Goal: Book appointment/travel/reservation

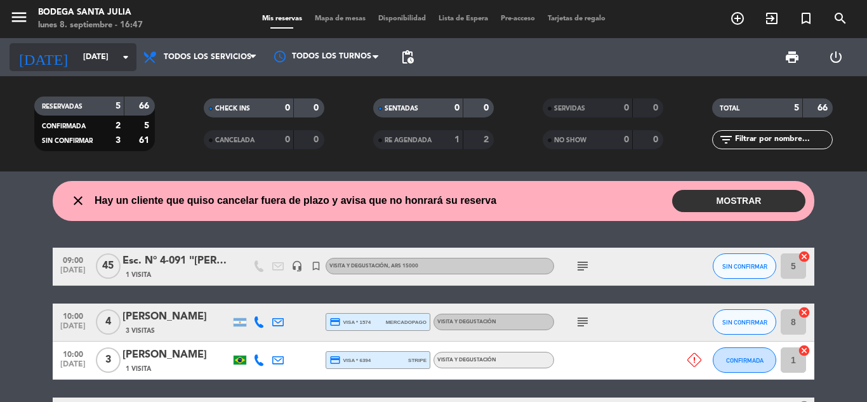
click at [78, 46] on input "[DATE]" at bounding box center [130, 57] width 107 height 22
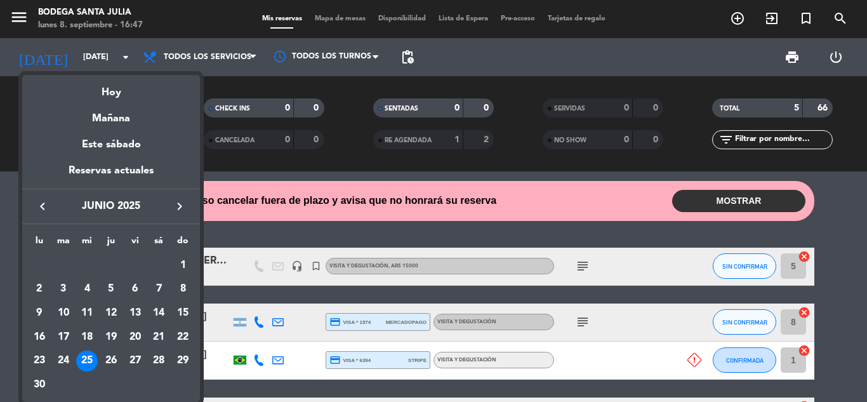
click at [178, 207] on icon "keyboard_arrow_right" at bounding box center [179, 206] width 15 height 15
click at [134, 339] on div "22" at bounding box center [135, 337] width 22 height 22
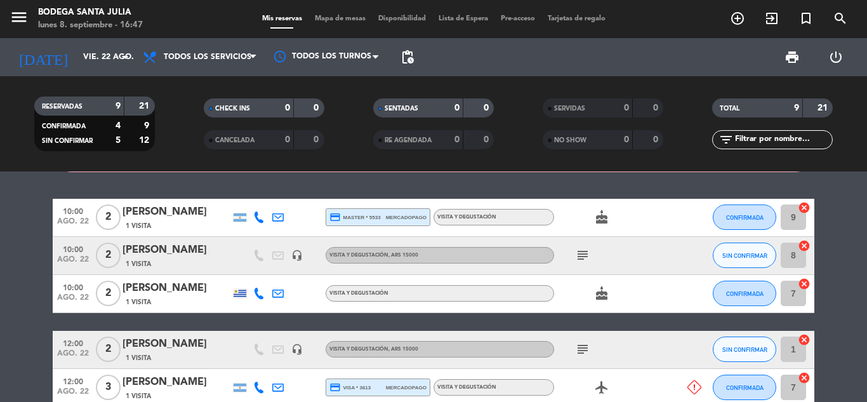
scroll to position [63, 0]
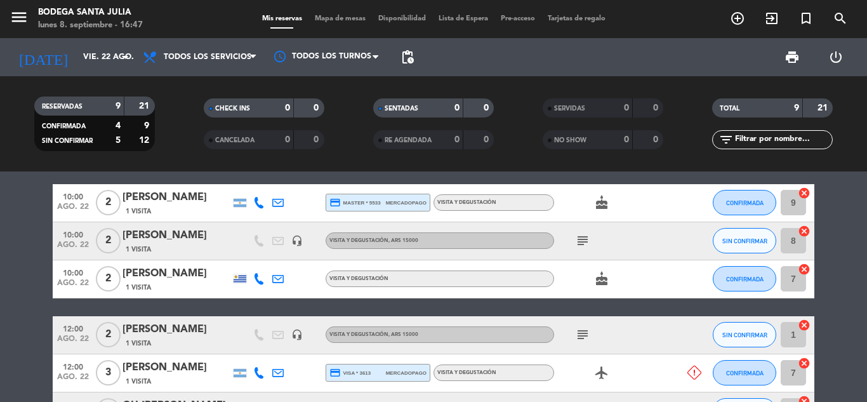
click at [586, 235] on icon "subject" at bounding box center [582, 240] width 15 height 15
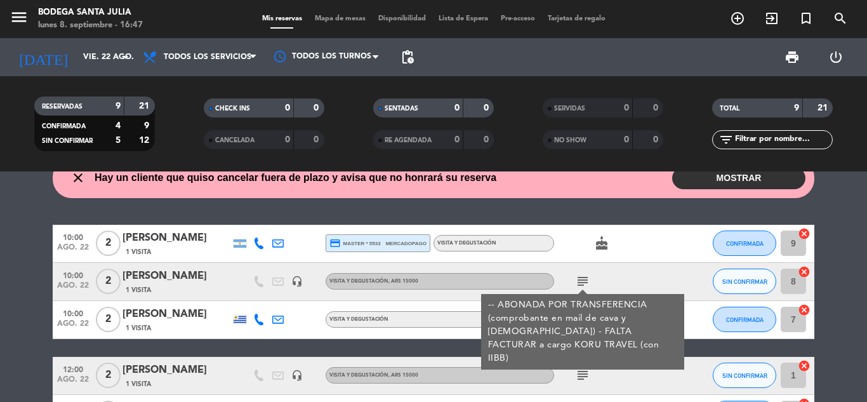
scroll to position [0, 0]
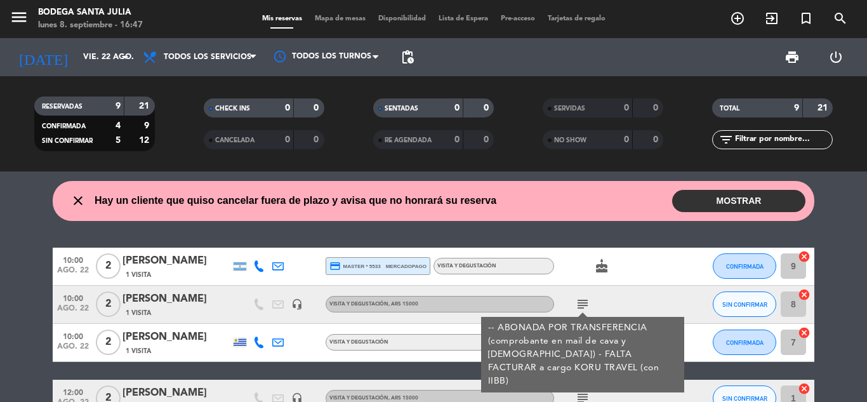
click at [20, 22] on icon "menu" at bounding box center [19, 17] width 19 height 19
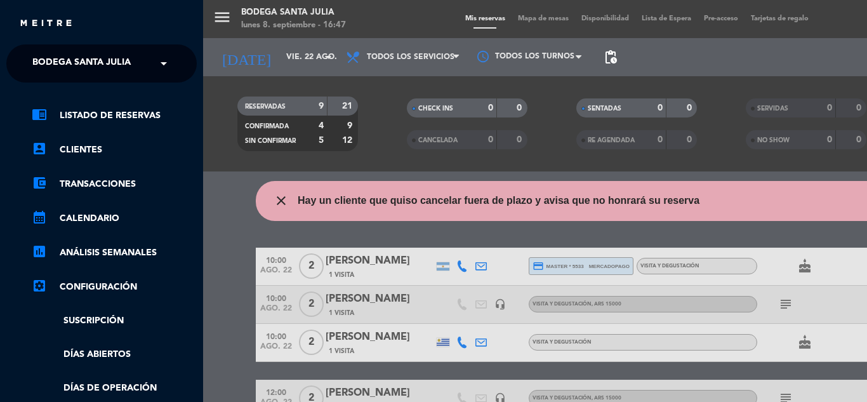
click at [91, 79] on ng-select "× Bodega Santa [PERSON_NAME] ×" at bounding box center [101, 63] width 190 height 38
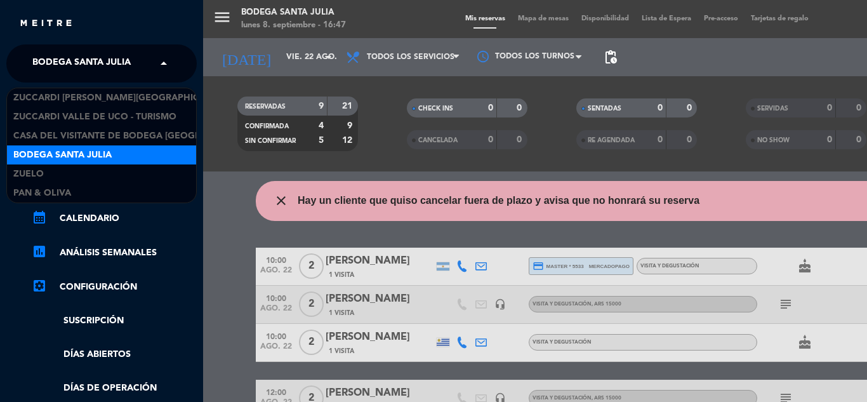
click at [95, 69] on span "Bodega Santa Julia" at bounding box center [81, 63] width 98 height 27
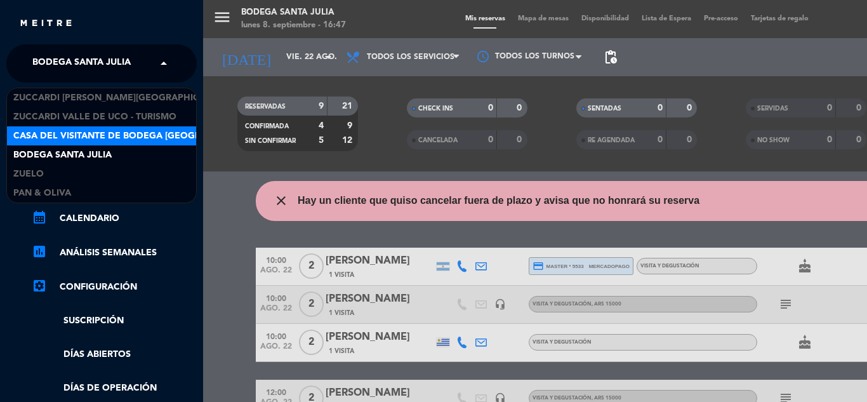
click at [98, 133] on span "Casa del Visitante de Bodega [GEOGRAPHIC_DATA][PERSON_NAME]" at bounding box center [172, 136] width 319 height 15
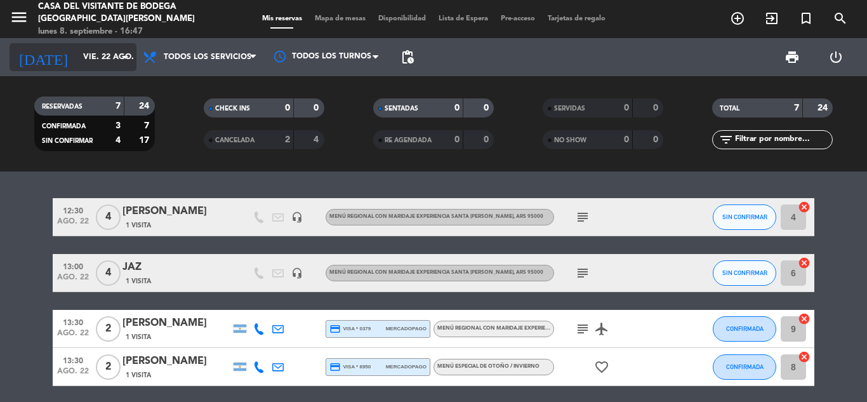
click at [81, 68] on input "vie. 22 ago." at bounding box center [130, 57] width 107 height 22
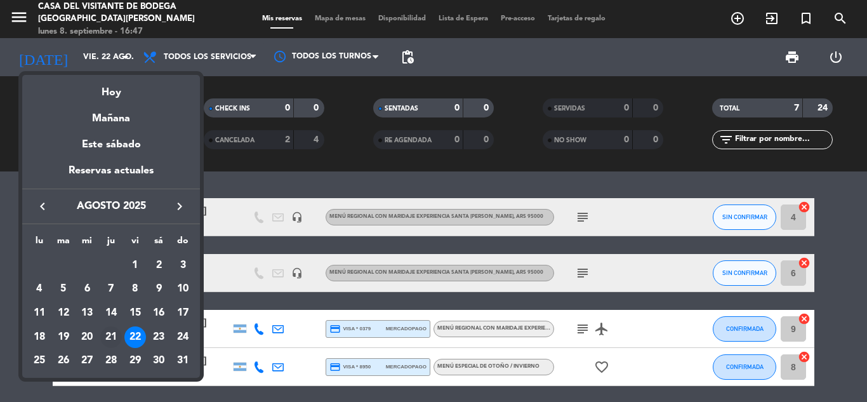
click at [112, 332] on div "21" at bounding box center [111, 337] width 22 height 22
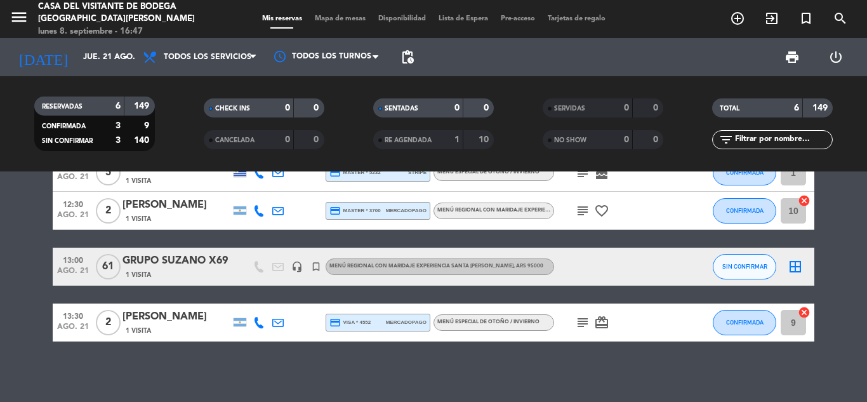
scroll to position [141, 0]
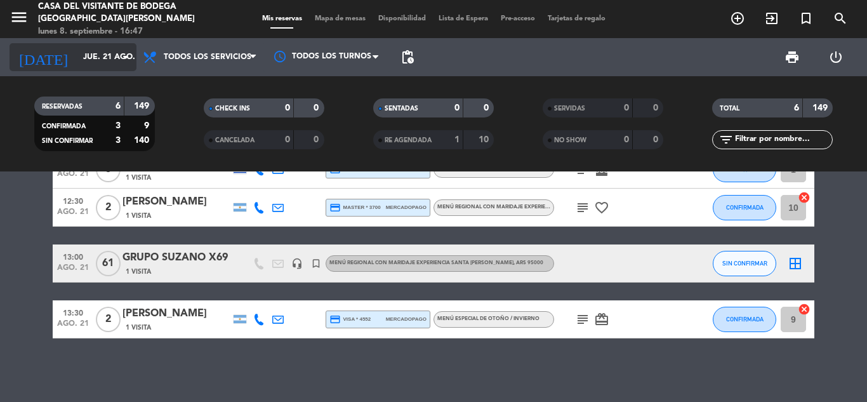
click at [83, 48] on input "jue. 21 ago." at bounding box center [130, 57] width 107 height 22
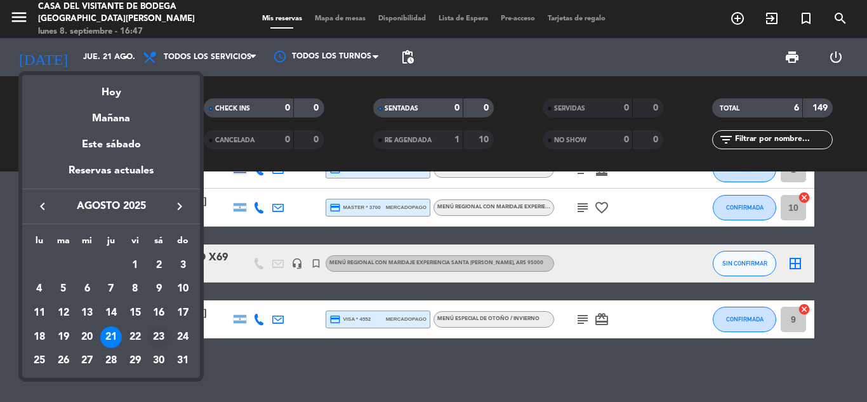
click at [155, 332] on div "23" at bounding box center [159, 337] width 22 height 22
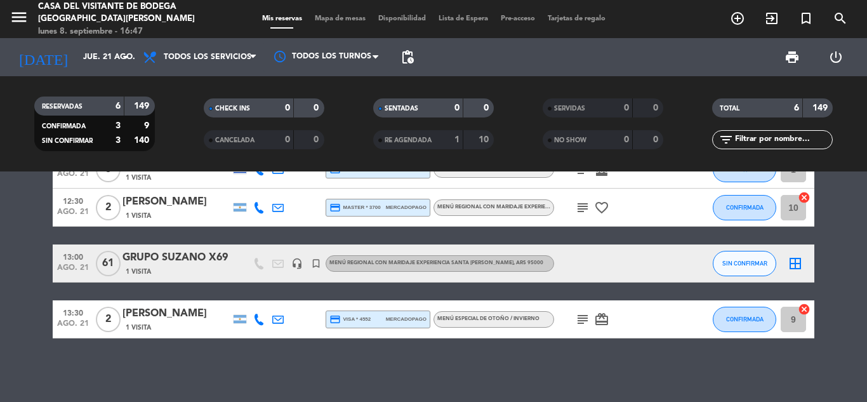
type input "sáb. 23 ago."
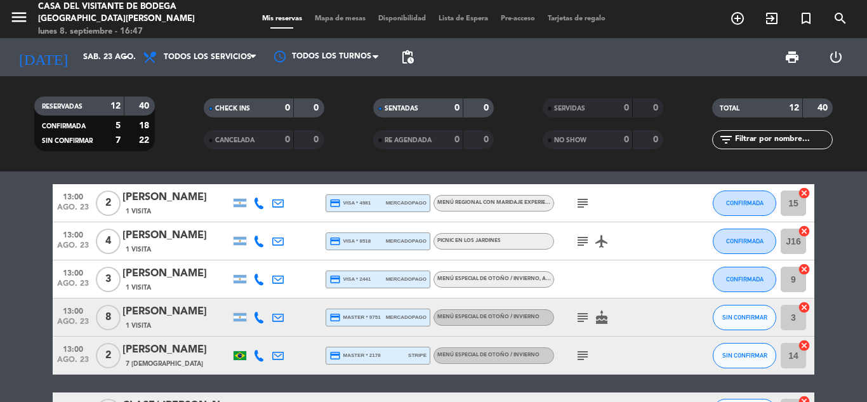
scroll to position [127, 0]
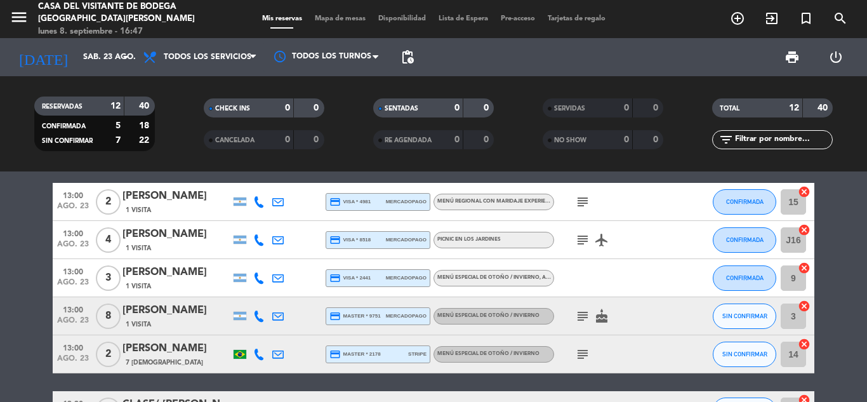
click at [583, 234] on icon "subject" at bounding box center [582, 239] width 15 height 15
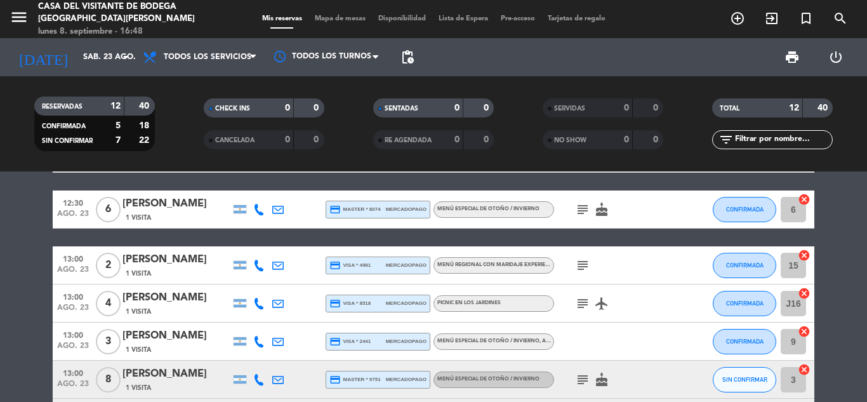
scroll to position [0, 0]
